Goal: Task Accomplishment & Management: Manage account settings

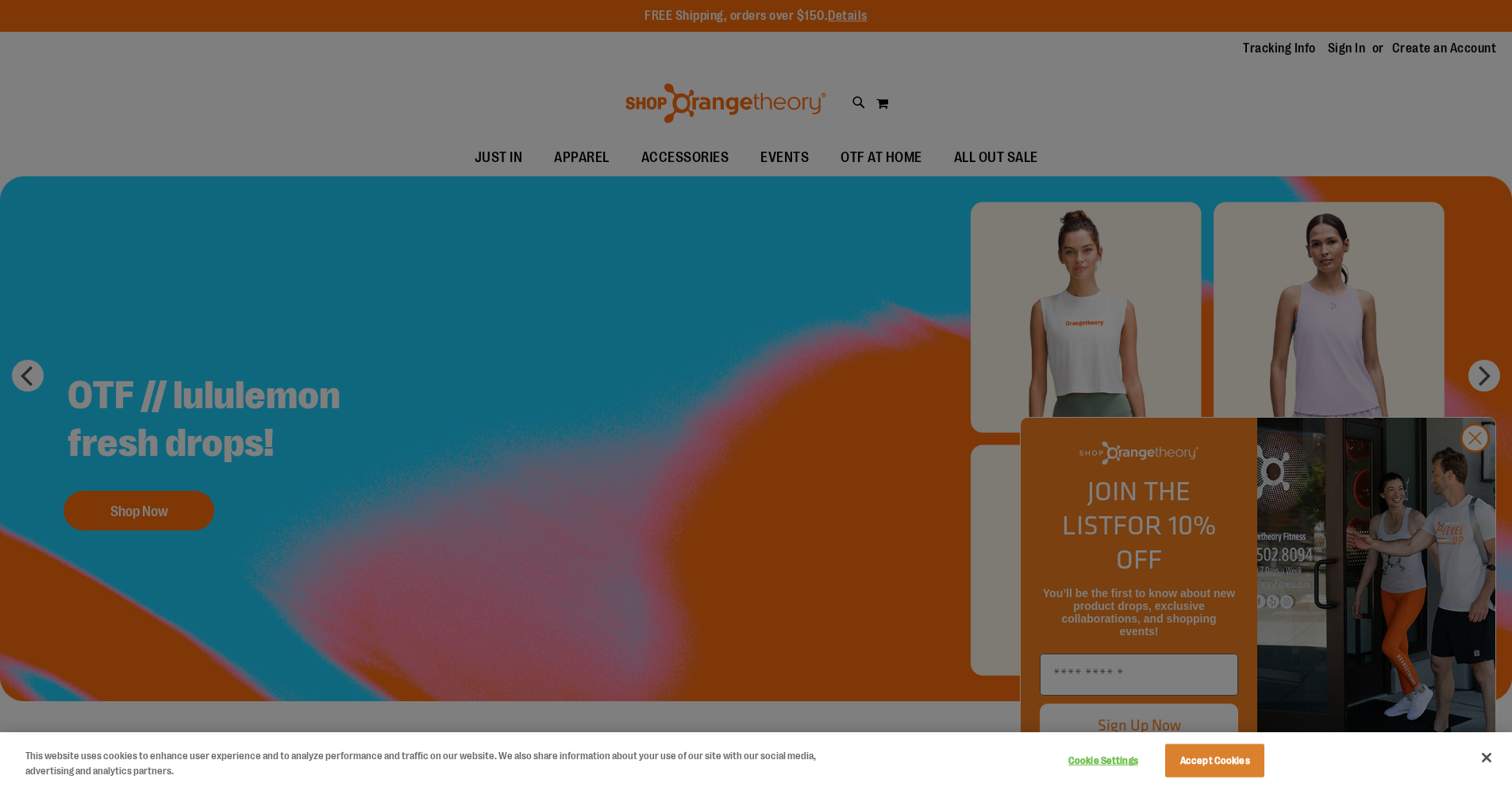
click at [1334, 74] on div at bounding box center [756, 394] width 1512 height 787
click at [1337, 45] on div at bounding box center [756, 394] width 1512 height 787
click at [1474, 755] on button "Close" at bounding box center [1486, 756] width 35 height 35
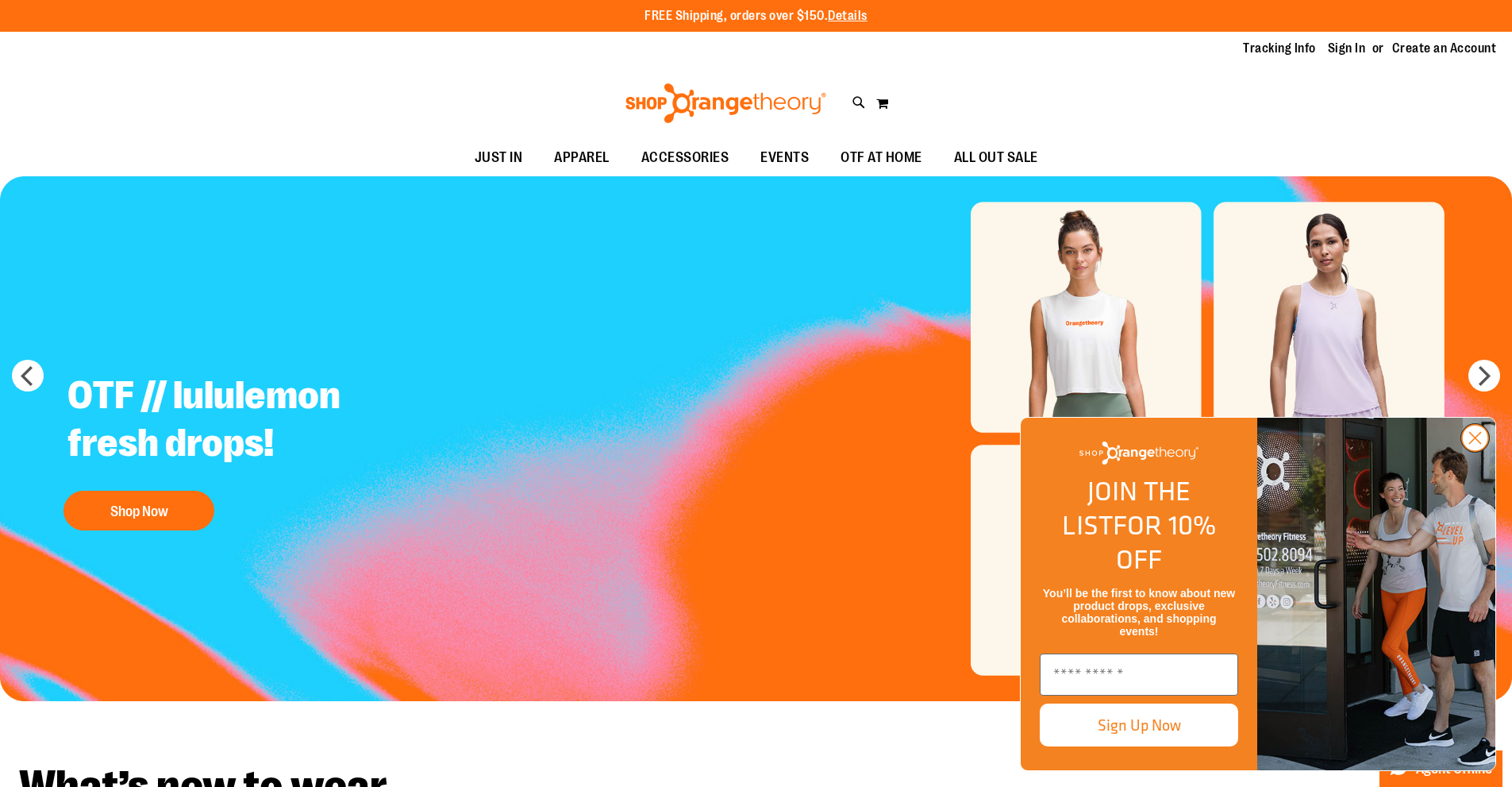
click at [1473, 451] on icon "Close dialog" at bounding box center [1475, 437] width 28 height 28
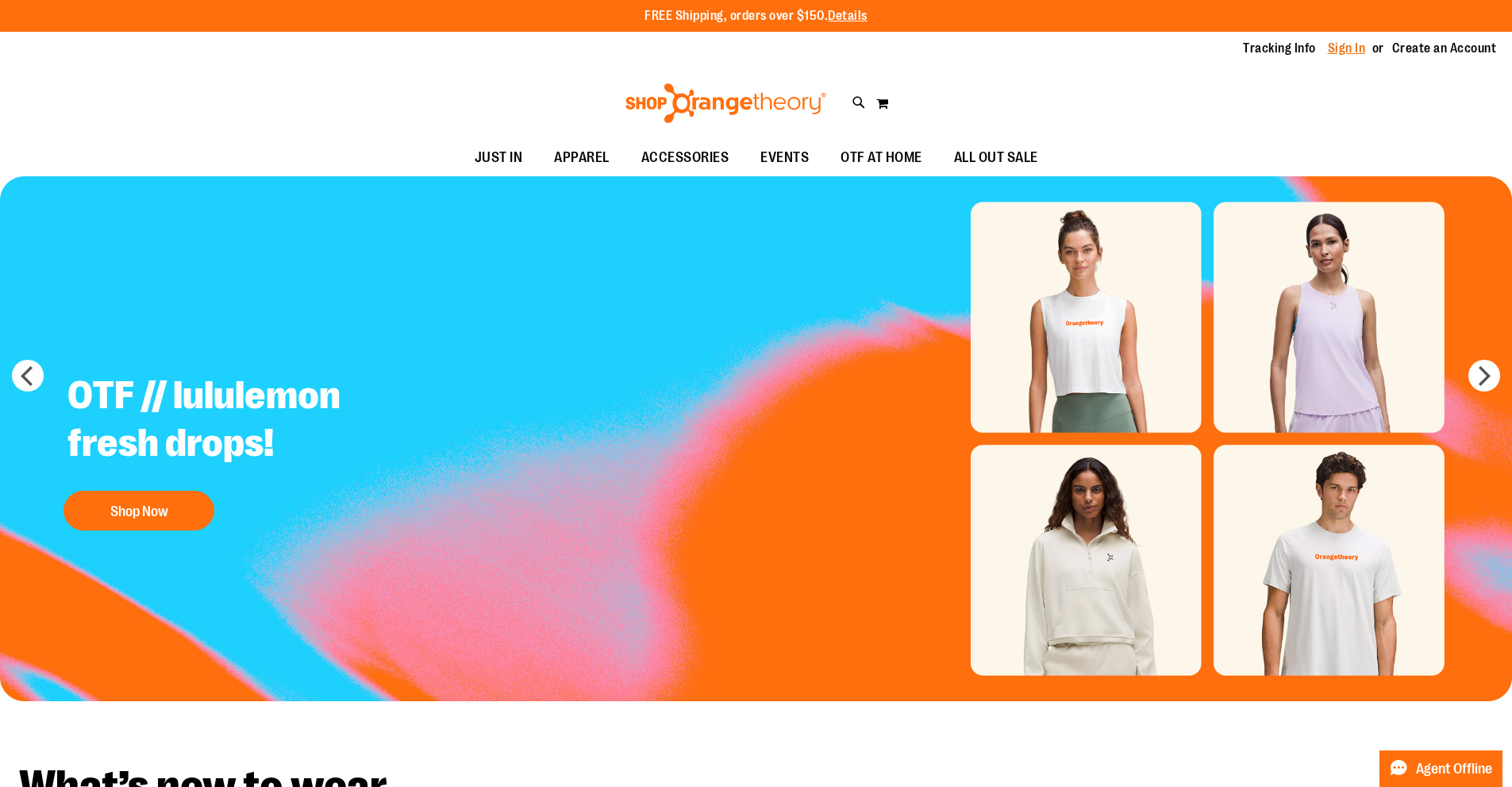
click at [1337, 45] on link "Sign In" at bounding box center [1347, 49] width 38 height 18
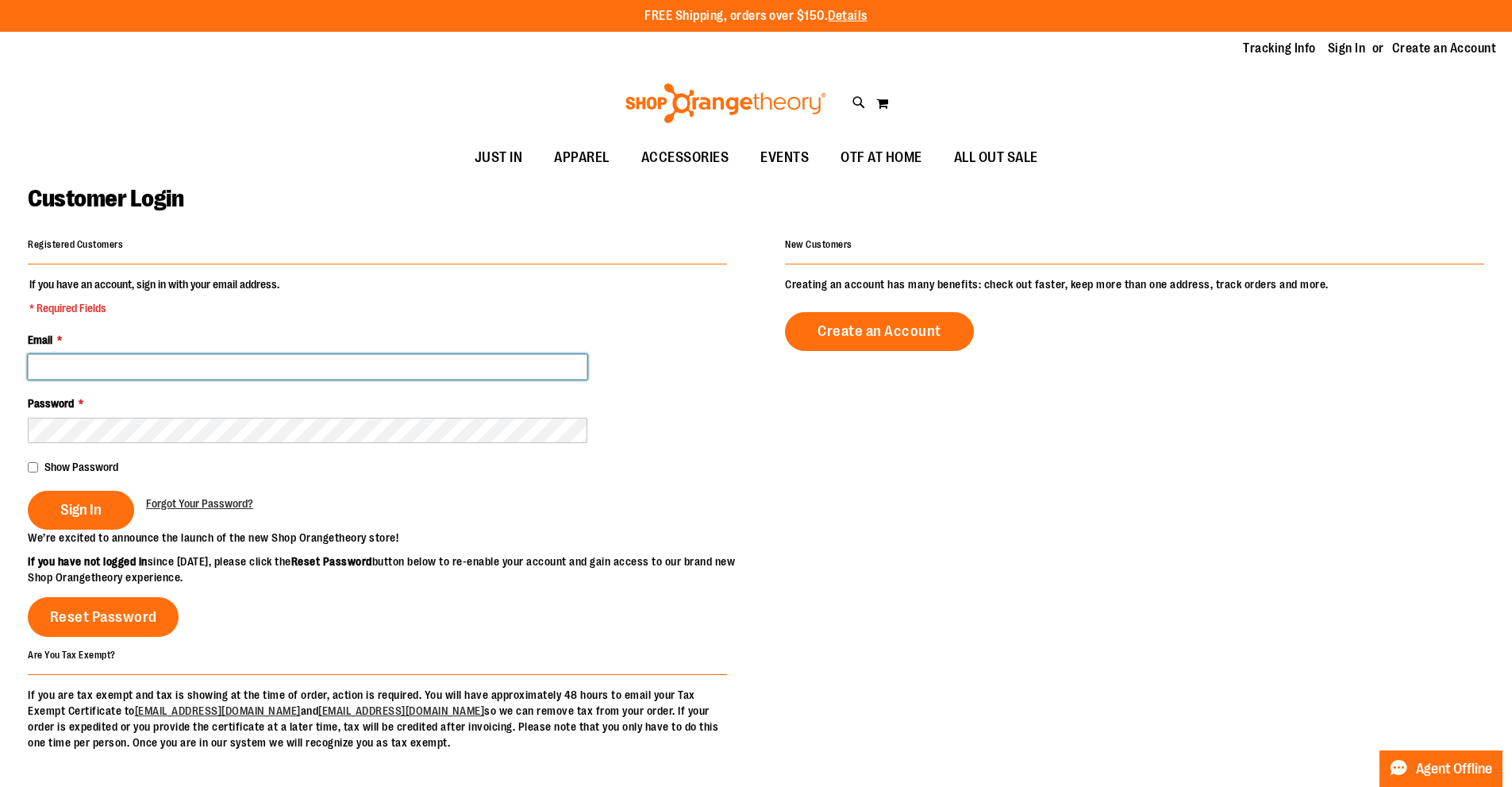
click at [129, 366] on input "Email *" at bounding box center [308, 366] width 560 height 25
type input "**********"
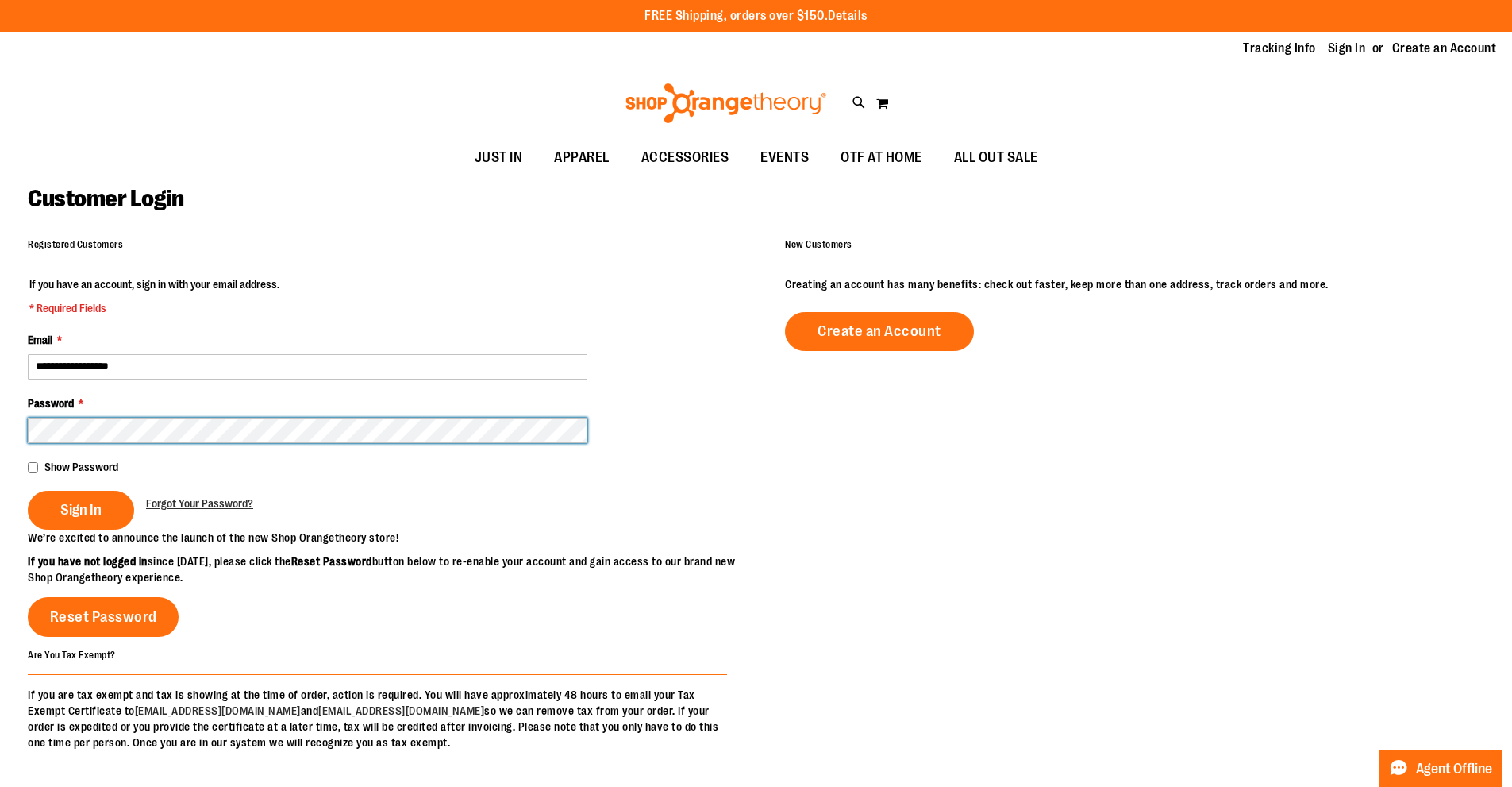
click at [28, 490] on button "Sign In" at bounding box center [81, 509] width 107 height 39
